Goal: Transaction & Acquisition: Purchase product/service

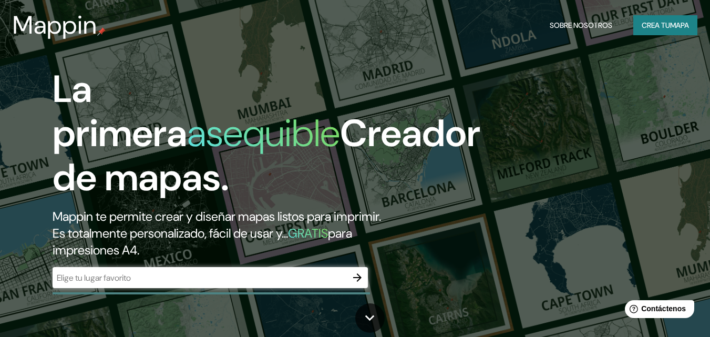
click at [565, 118] on div "La primera asequible Creador de mapas. Mappin te permite crear y diseñar mapas …" at bounding box center [355, 168] width 710 height 337
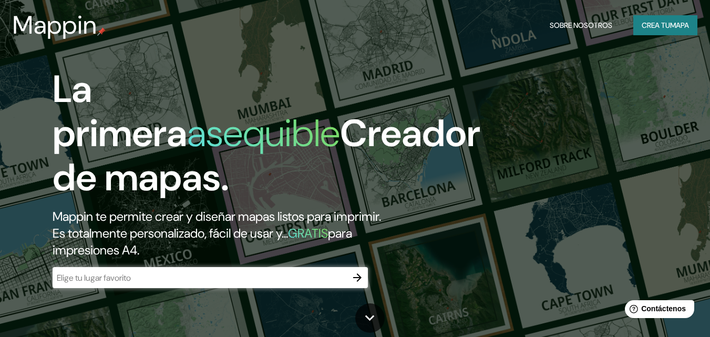
click at [661, 28] on font "Crea tu" at bounding box center [655, 24] width 28 height 9
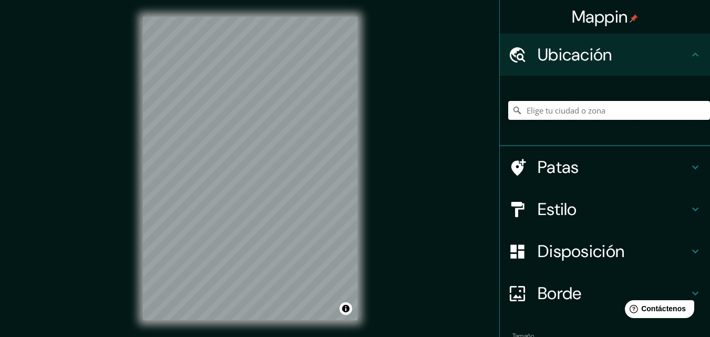
click at [583, 113] on input "Elige tu ciudad o zona" at bounding box center [609, 110] width 202 height 19
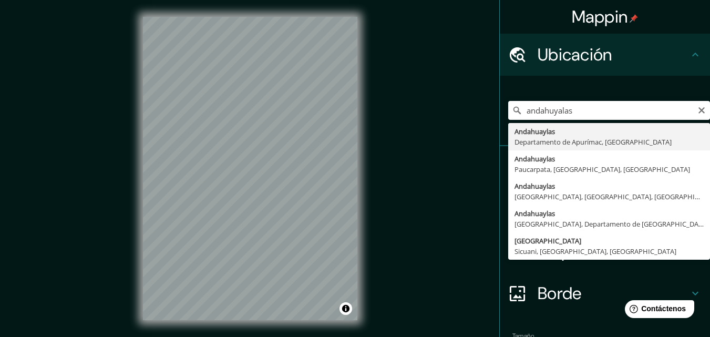
type input "Andahuaylas, [GEOGRAPHIC_DATA], [GEOGRAPHIC_DATA]"
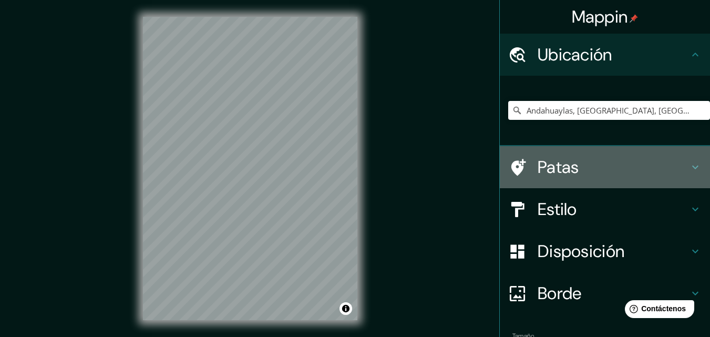
click at [546, 166] on font "Patas" at bounding box center [557, 167] width 41 height 22
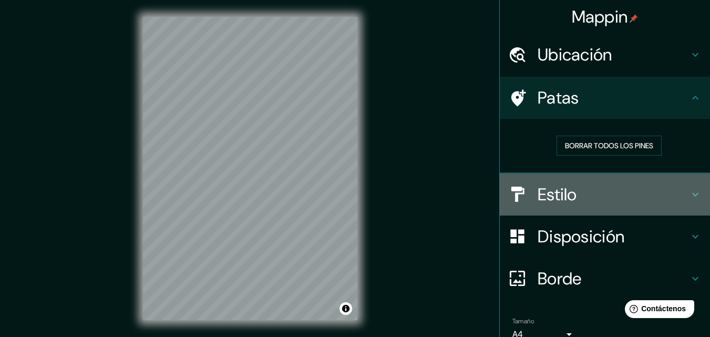
click at [542, 197] on font "Estilo" at bounding box center [556, 194] width 39 height 22
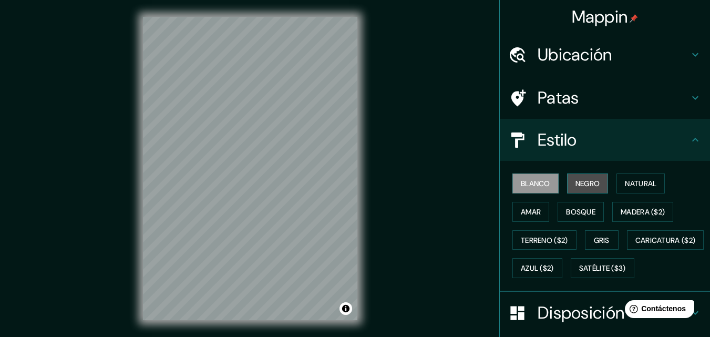
click at [579, 180] on font "Negro" at bounding box center [587, 183] width 25 height 9
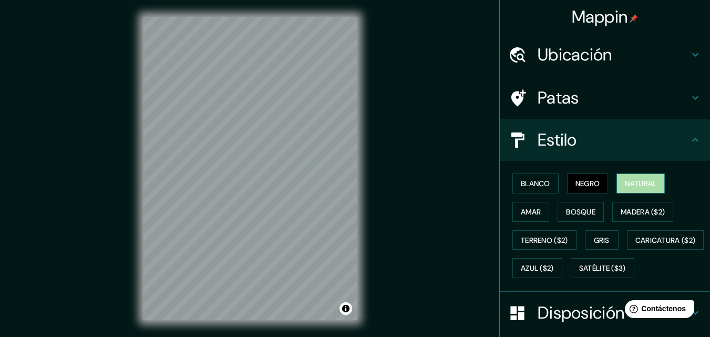
click at [624, 189] on font "Natural" at bounding box center [640, 183] width 32 height 14
click at [529, 210] on font "Amar" at bounding box center [530, 211] width 20 height 9
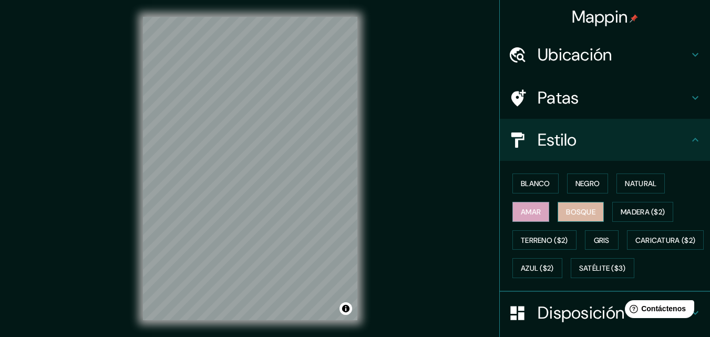
click at [566, 213] on font "Bosque" at bounding box center [580, 211] width 29 height 9
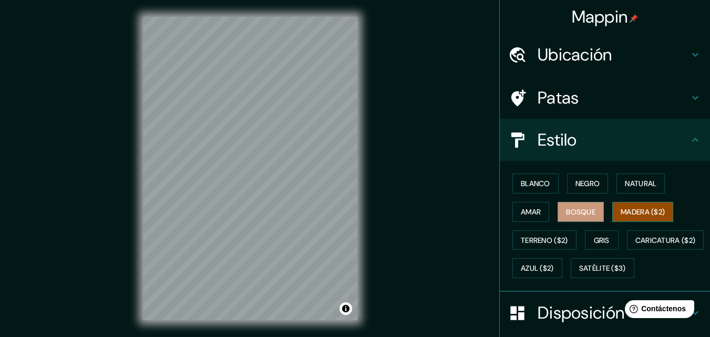
click at [649, 211] on font "Madera ($2)" at bounding box center [642, 211] width 44 height 9
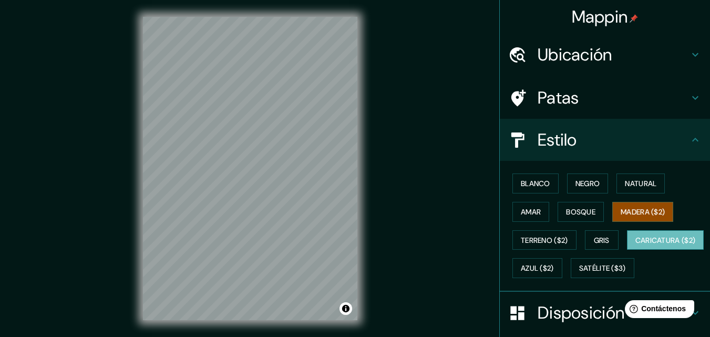
click at [635, 245] on font "Caricatura ($2)" at bounding box center [665, 239] width 60 height 9
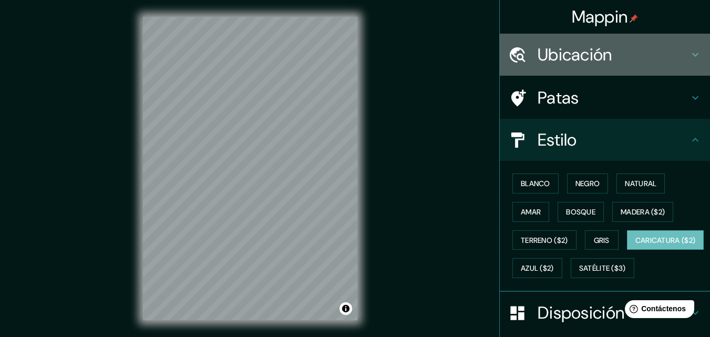
click at [583, 60] on font "Ubicación" at bounding box center [574, 55] width 75 height 22
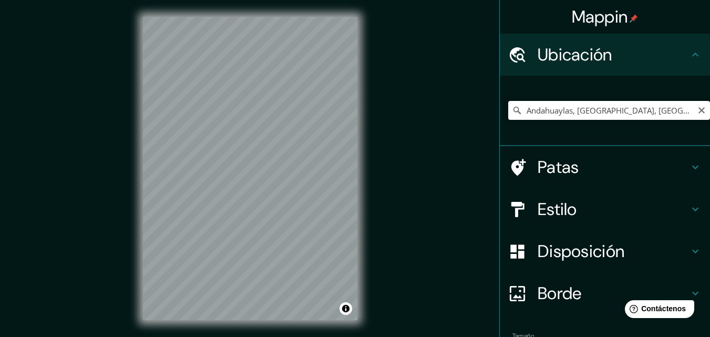
click at [571, 116] on input "Andahuaylas, [GEOGRAPHIC_DATA], [GEOGRAPHIC_DATA]" at bounding box center [609, 110] width 202 height 19
click at [543, 294] on font "Borde" at bounding box center [559, 293] width 44 height 22
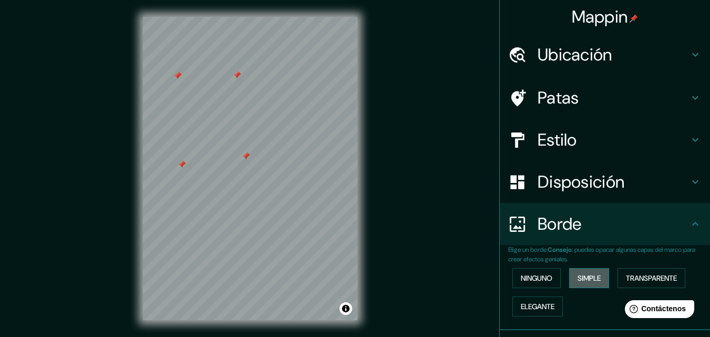
click at [569, 274] on button "Simple" at bounding box center [589, 278] width 40 height 20
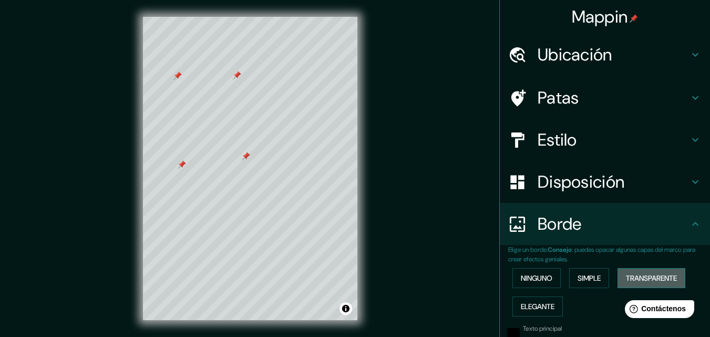
click at [618, 281] on button "Transparente" at bounding box center [651, 278] width 68 height 20
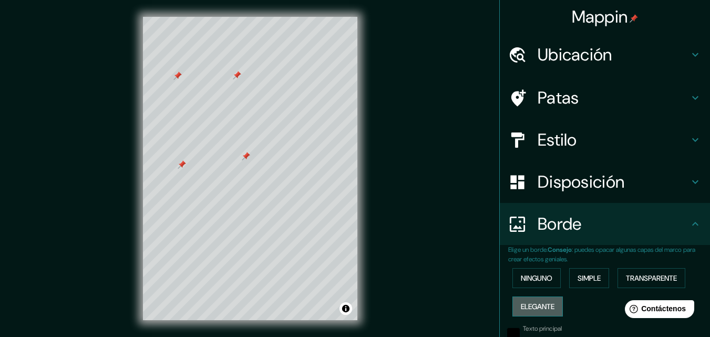
click at [546, 308] on font "Elegante" at bounding box center [537, 305] width 34 height 9
click at [560, 54] on font "Ubicación" at bounding box center [574, 55] width 75 height 22
type input "163"
type input "33"
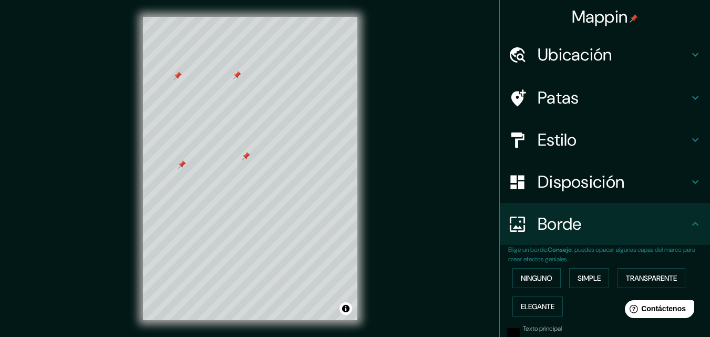
type input "16"
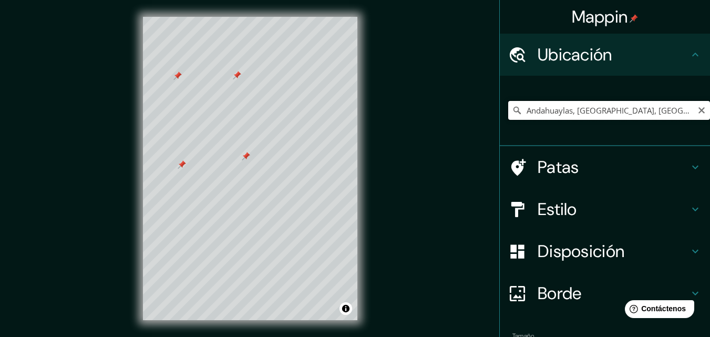
click at [555, 109] on input "Andahuaylas, [GEOGRAPHIC_DATA], [GEOGRAPHIC_DATA]" at bounding box center [609, 110] width 202 height 19
click at [697, 112] on icon "Claro" at bounding box center [701, 110] width 8 height 8
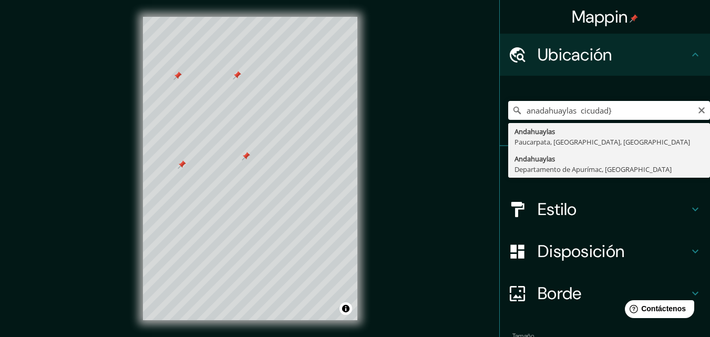
type input "Andahuaylas, [GEOGRAPHIC_DATA], [GEOGRAPHIC_DATA]"
